Goal: Navigation & Orientation: Understand site structure

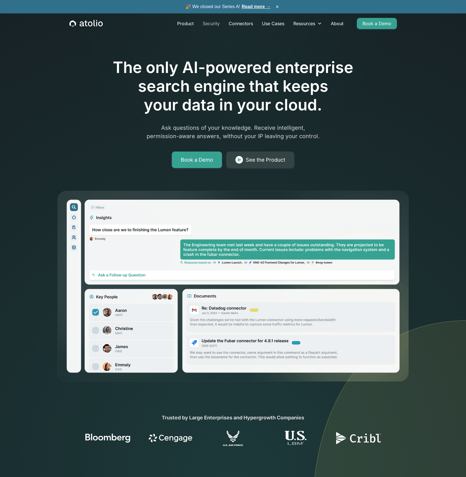
click at [215, 26] on link "Security" at bounding box center [211, 23] width 26 height 11
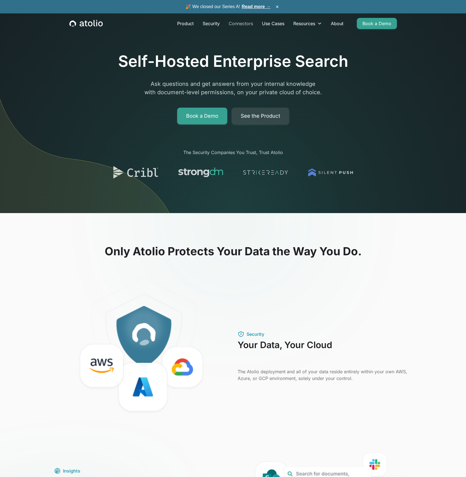
click at [243, 25] on link "Connectors" at bounding box center [240, 23] width 33 height 11
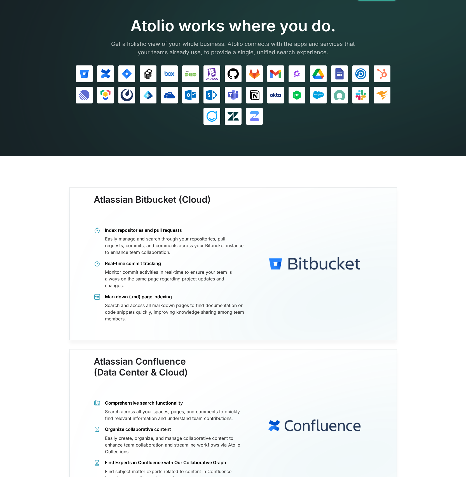
scroll to position [3, 0]
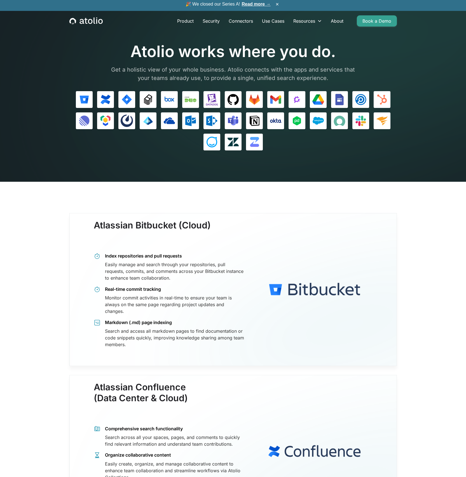
click at [301, 146] on div at bounding box center [232, 120] width 327 height 59
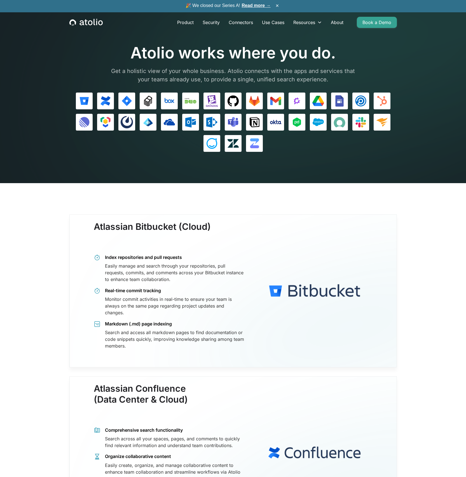
scroll to position [0, 0]
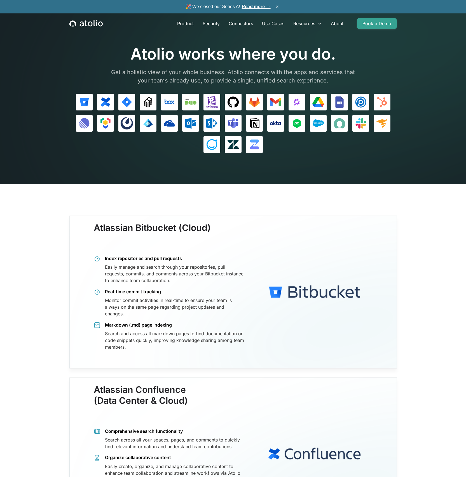
click at [279, 6] on button "×" at bounding box center [277, 7] width 7 height 6
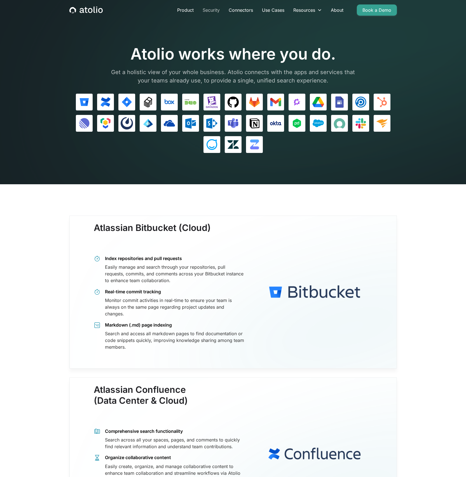
click at [212, 9] on link "Security" at bounding box center [211, 9] width 26 height 11
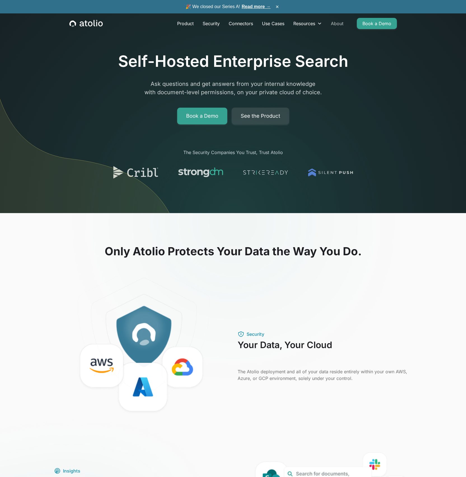
click at [332, 22] on link "About" at bounding box center [337, 23] width 22 height 11
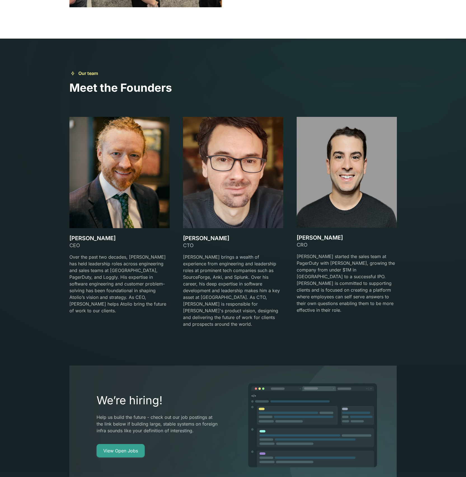
scroll to position [971, 0]
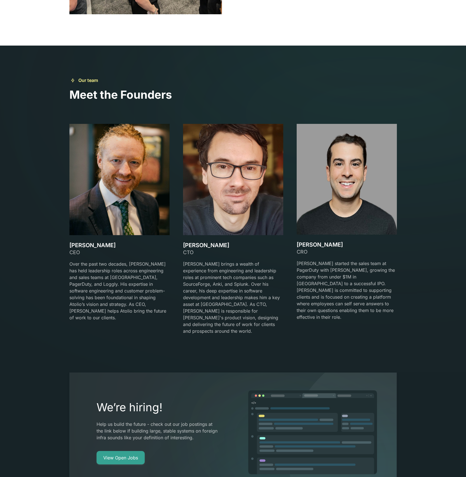
click at [93, 243] on h3 "[PERSON_NAME]" at bounding box center [119, 245] width 100 height 7
